Goal: Complete application form

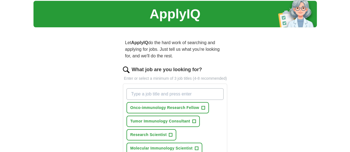
scroll to position [28, 0]
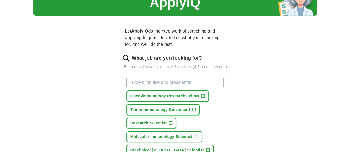
click at [192, 108] on span "+" at bounding box center [193, 110] width 3 height 4
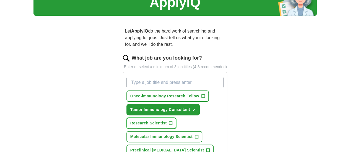
click at [169, 121] on span "+" at bounding box center [170, 123] width 3 height 4
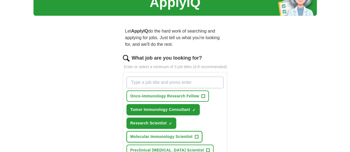
click at [195, 135] on span "+" at bounding box center [196, 137] width 3 height 4
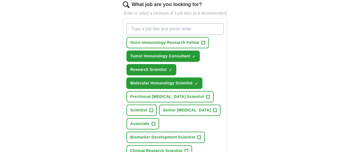
scroll to position [83, 0]
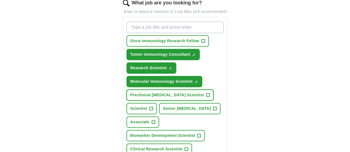
click at [206, 93] on span "+" at bounding box center [207, 95] width 3 height 4
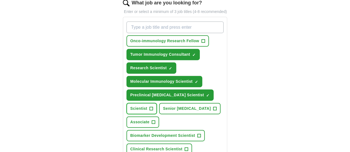
click at [153, 107] on span "+" at bounding box center [150, 109] width 3 height 4
click at [163, 103] on button "Senior [MEDICAL_DATA] +" at bounding box center [189, 108] width 61 height 11
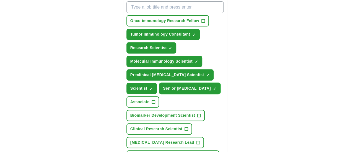
scroll to position [111, 0]
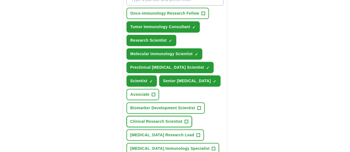
click at [185, 120] on span "+" at bounding box center [186, 122] width 3 height 4
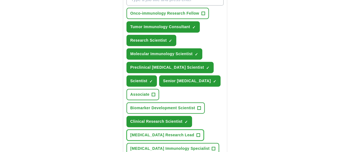
click at [196, 133] on span "+" at bounding box center [198, 135] width 4 height 4
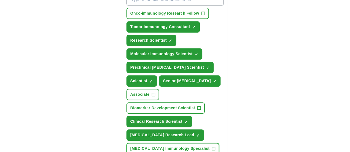
click at [212, 147] on span "+" at bounding box center [213, 149] width 3 height 4
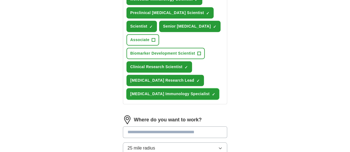
scroll to position [166, 0]
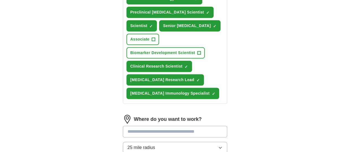
click at [150, 126] on input at bounding box center [175, 132] width 104 height 12
click at [145, 115] on div "Where do you want to work? 25 mile radius" at bounding box center [175, 136] width 104 height 43
click at [144, 126] on input at bounding box center [175, 132] width 104 height 12
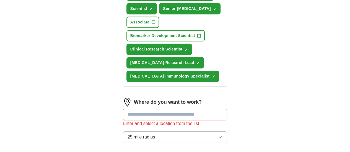
scroll to position [221, 0]
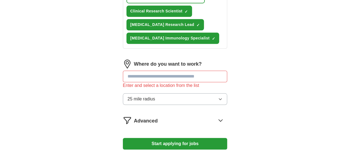
click at [123, 71] on input at bounding box center [175, 77] width 104 height 12
click at [123, 60] on img at bounding box center [127, 64] width 9 height 9
click at [123, 71] on input at bounding box center [175, 77] width 104 height 12
type input "*"
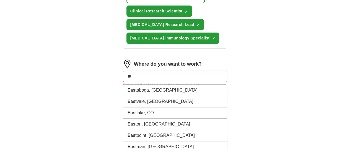
type input "*"
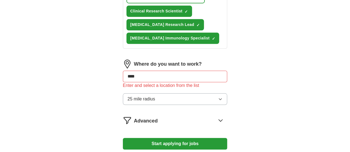
type input "*****"
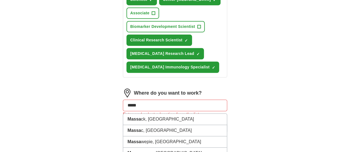
scroll to position [249, 0]
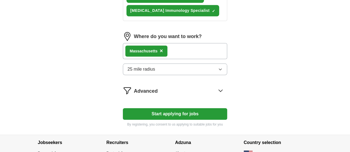
click at [222, 67] on icon "button" at bounding box center [220, 69] width 4 height 4
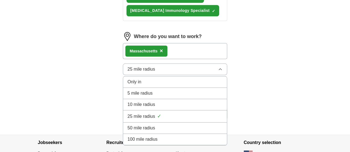
click at [140, 125] on span "50 mile radius" at bounding box center [141, 128] width 28 height 7
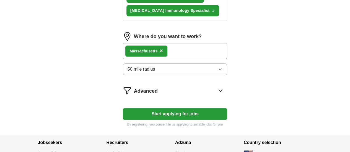
click at [222, 67] on icon "button" at bounding box center [220, 69] width 4 height 4
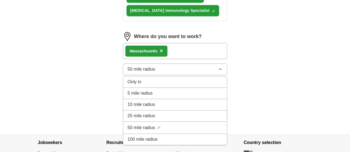
click at [145, 136] on div "100 mile radius" at bounding box center [174, 139] width 95 height 7
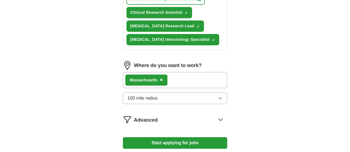
scroll to position [266, 0]
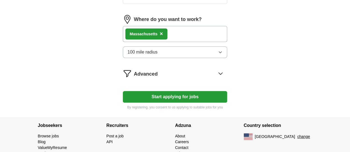
click at [137, 91] on button "Start applying for jobs" at bounding box center [175, 97] width 104 height 12
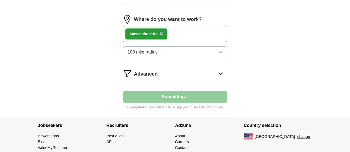
select select "**"
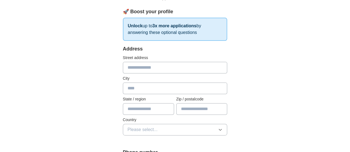
scroll to position [83, 0]
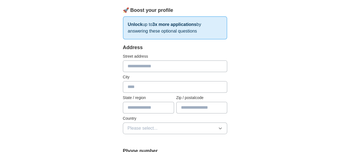
click at [127, 66] on input "text" at bounding box center [175, 67] width 104 height 12
type input "**********"
type input "*******"
type input "**********"
type input "*****"
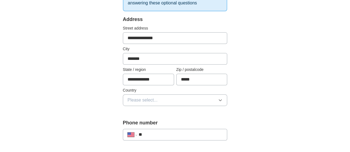
scroll to position [138, 0]
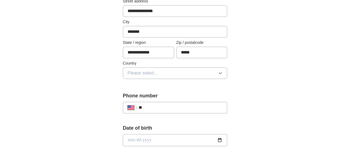
click at [130, 73] on span "Please select..." at bounding box center [142, 73] width 30 height 7
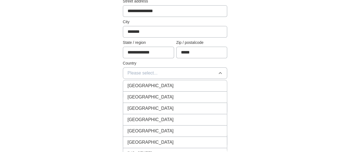
click at [132, 98] on span "[GEOGRAPHIC_DATA]" at bounding box center [150, 97] width 46 height 7
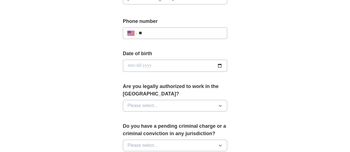
scroll to position [221, 0]
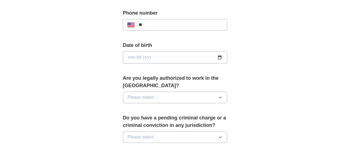
click at [132, 55] on input "date" at bounding box center [175, 57] width 104 height 12
click at [227, 57] on input "date" at bounding box center [175, 57] width 104 height 12
click at [123, 59] on input "date" at bounding box center [175, 57] width 104 height 12
type input "**********"
click at [159, 92] on button "Please select..." at bounding box center [175, 98] width 104 height 12
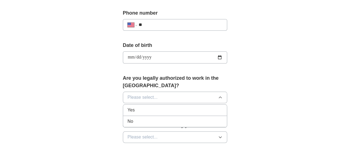
click at [152, 107] on div "Yes" at bounding box center [174, 110] width 95 height 7
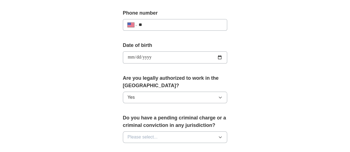
scroll to position [249, 0]
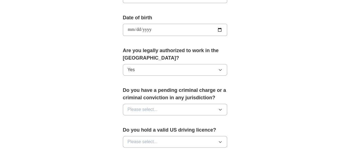
click at [127, 106] on span "Please select..." at bounding box center [142, 109] width 30 height 7
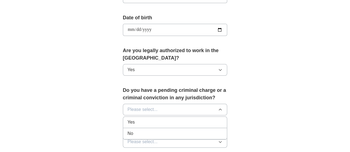
click at [130, 130] on div "No" at bounding box center [174, 133] width 95 height 7
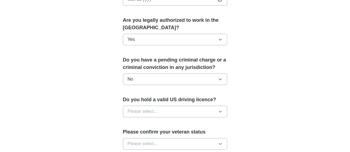
scroll to position [304, 0]
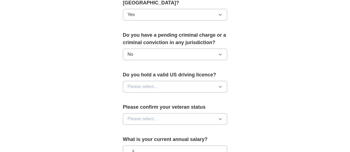
click at [127, 83] on span "Please select..." at bounding box center [142, 86] width 30 height 7
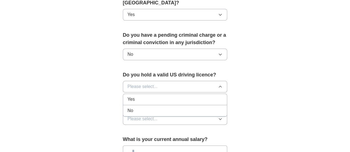
click at [127, 96] on div "Yes" at bounding box center [174, 99] width 95 height 7
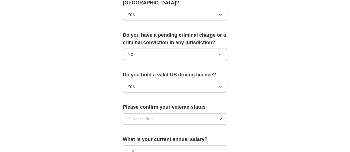
click at [130, 116] on span "Please select..." at bounding box center [142, 119] width 30 height 7
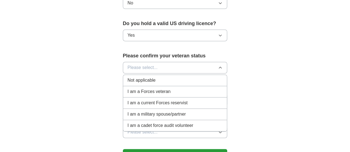
scroll to position [332, 0]
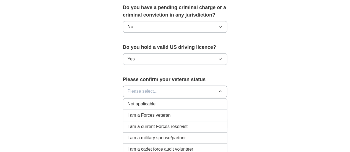
click at [140, 101] on span "Not applicable" at bounding box center [141, 104] width 28 height 7
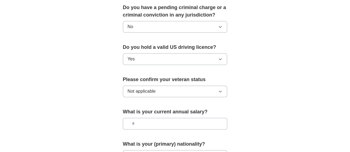
click at [149, 118] on input "text" at bounding box center [175, 124] width 104 height 12
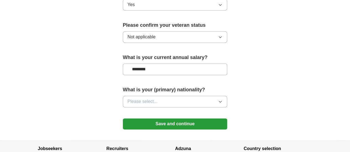
scroll to position [387, 0]
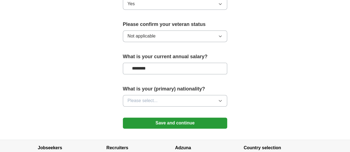
type input "********"
click at [139, 98] on span "Please select..." at bounding box center [142, 101] width 30 height 7
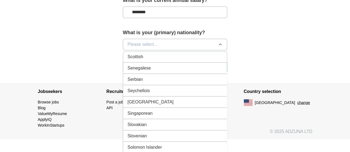
scroll to position [1796, 0]
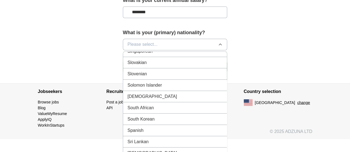
click at [150, 138] on div "Sri Lankan" at bounding box center [174, 141] width 95 height 7
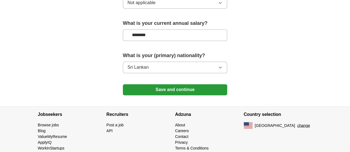
click at [174, 84] on button "Save and continue" at bounding box center [175, 89] width 104 height 11
